Goal: Find specific page/section: Find specific page/section

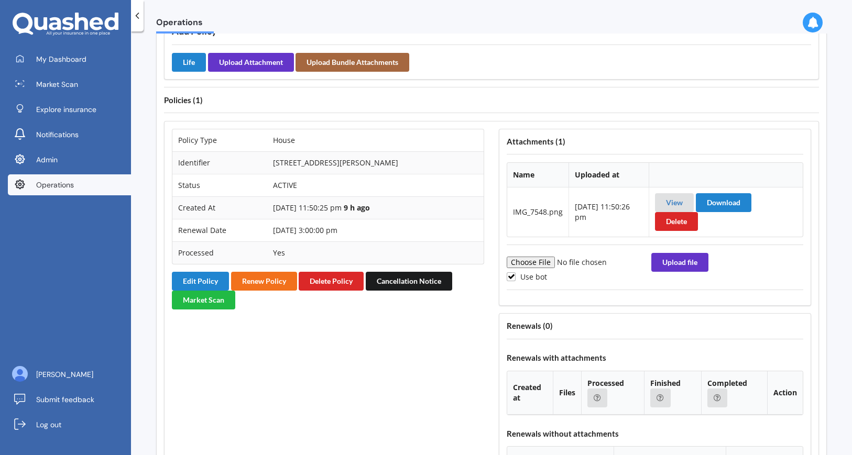
scroll to position [650, 0]
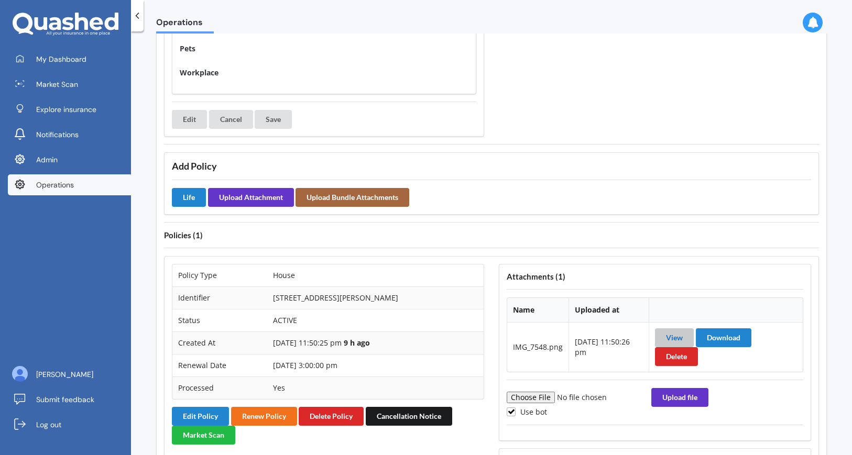
click at [681, 335] on link "View" at bounding box center [674, 337] width 17 height 9
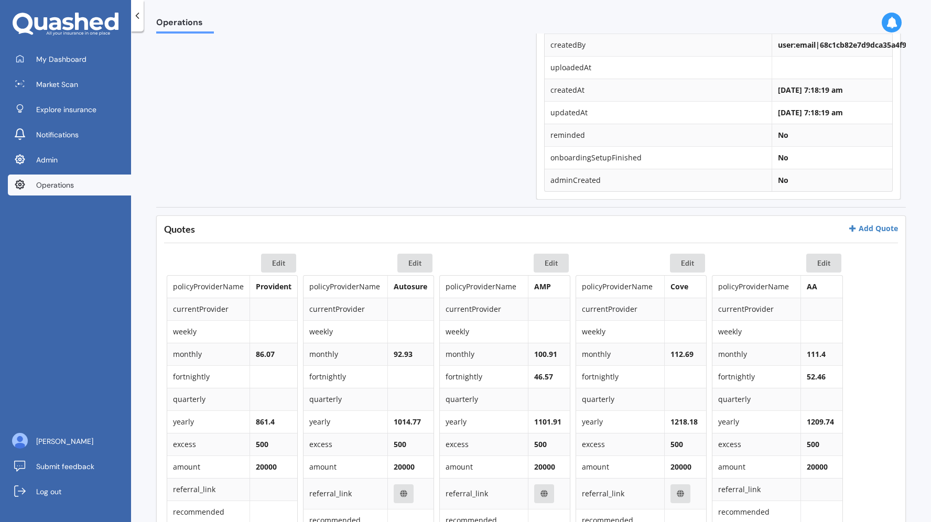
scroll to position [314, 0]
